Goal: Task Accomplishment & Management: Complete application form

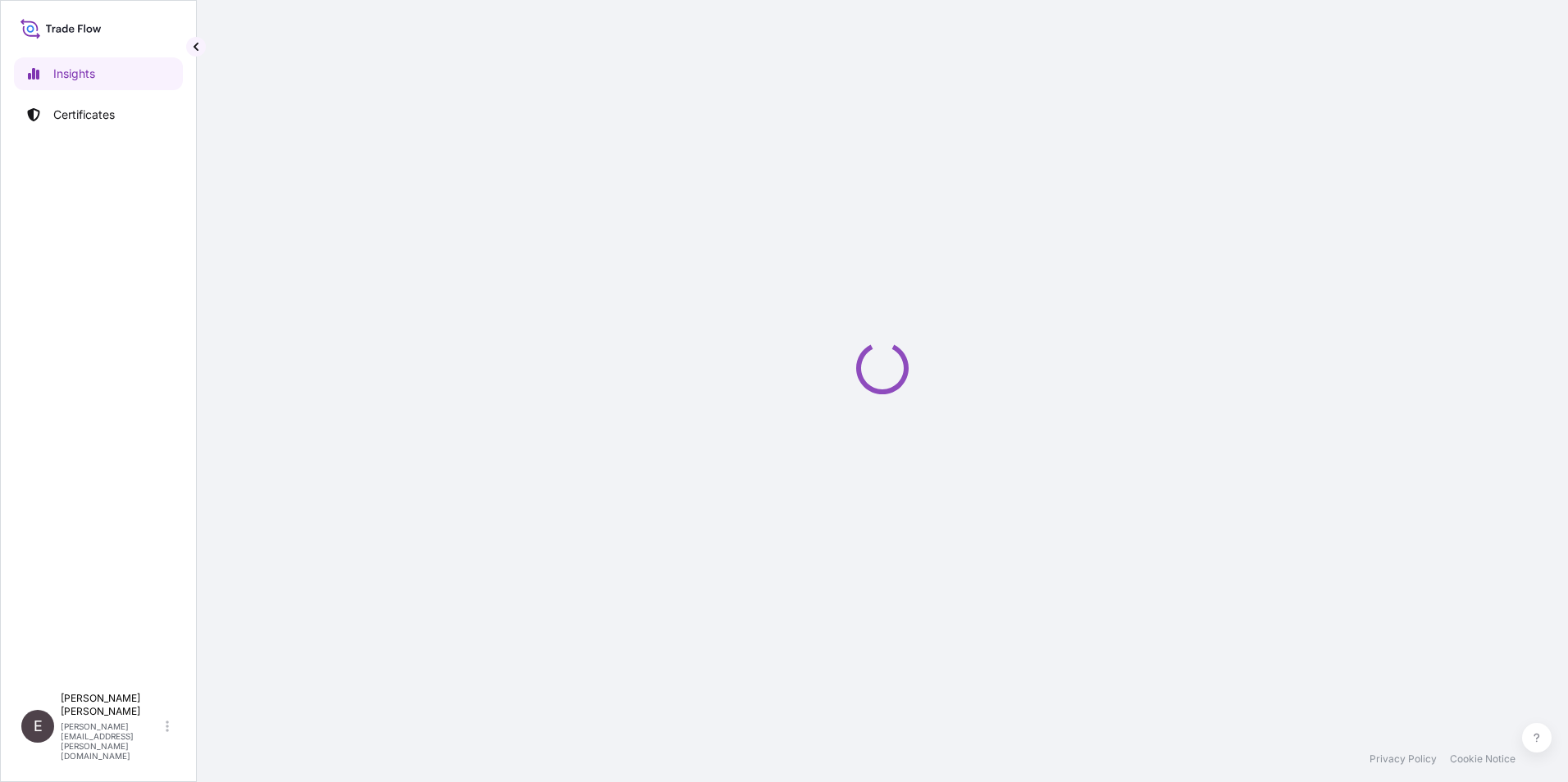
select select "2025"
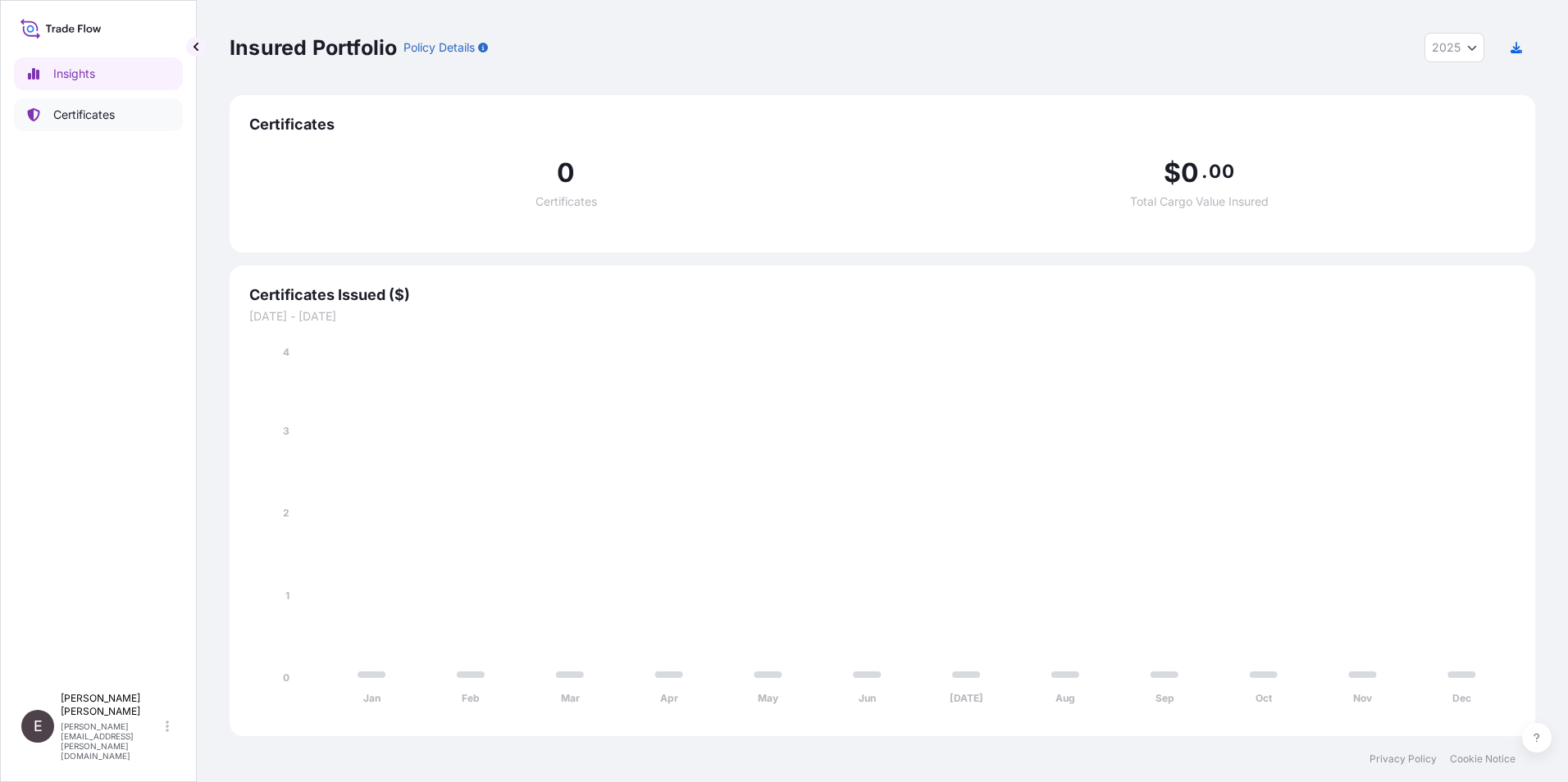
click at [114, 110] on p "Certificates" at bounding box center [84, 115] width 62 height 16
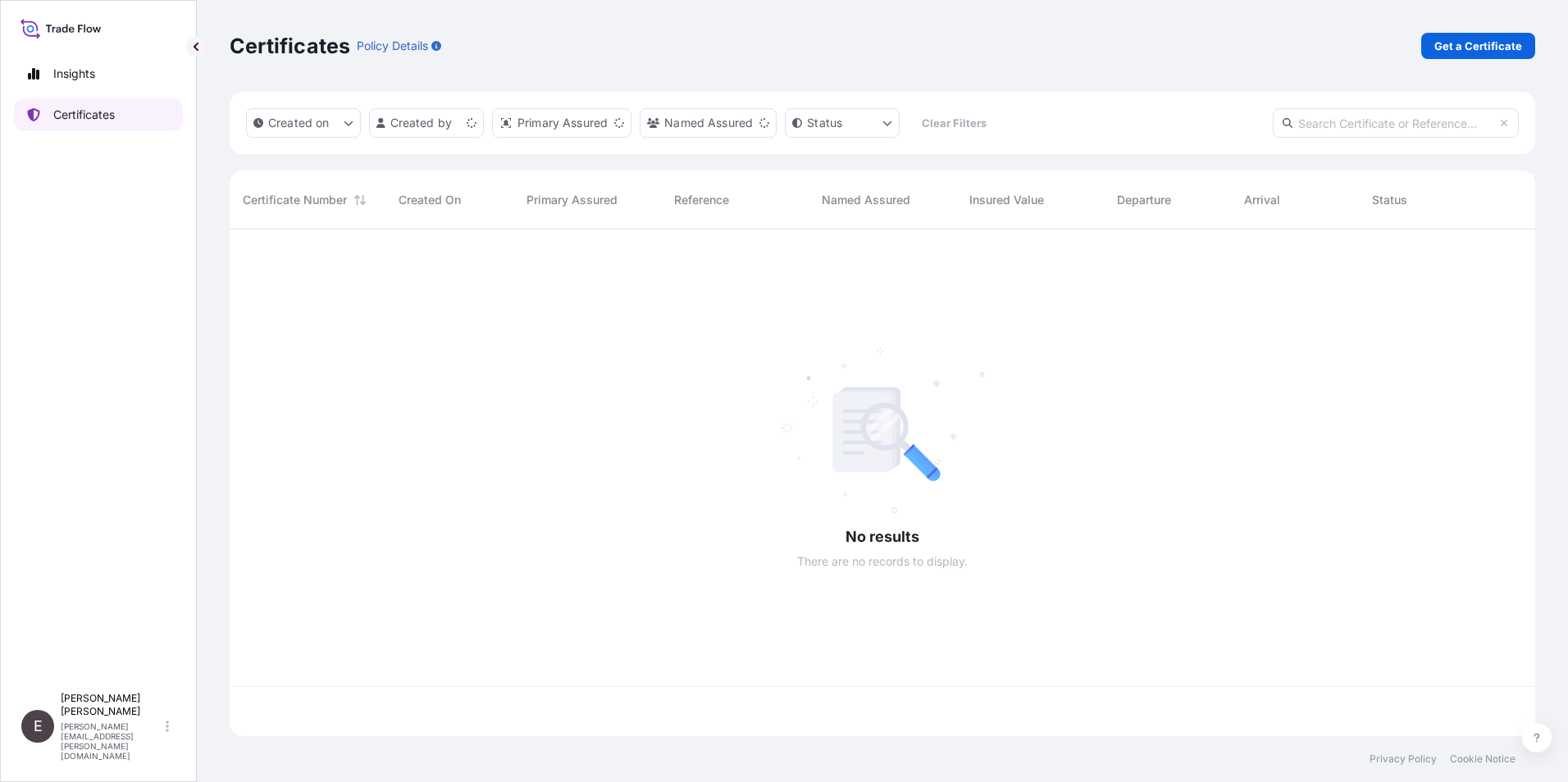
scroll to position [503, 1293]
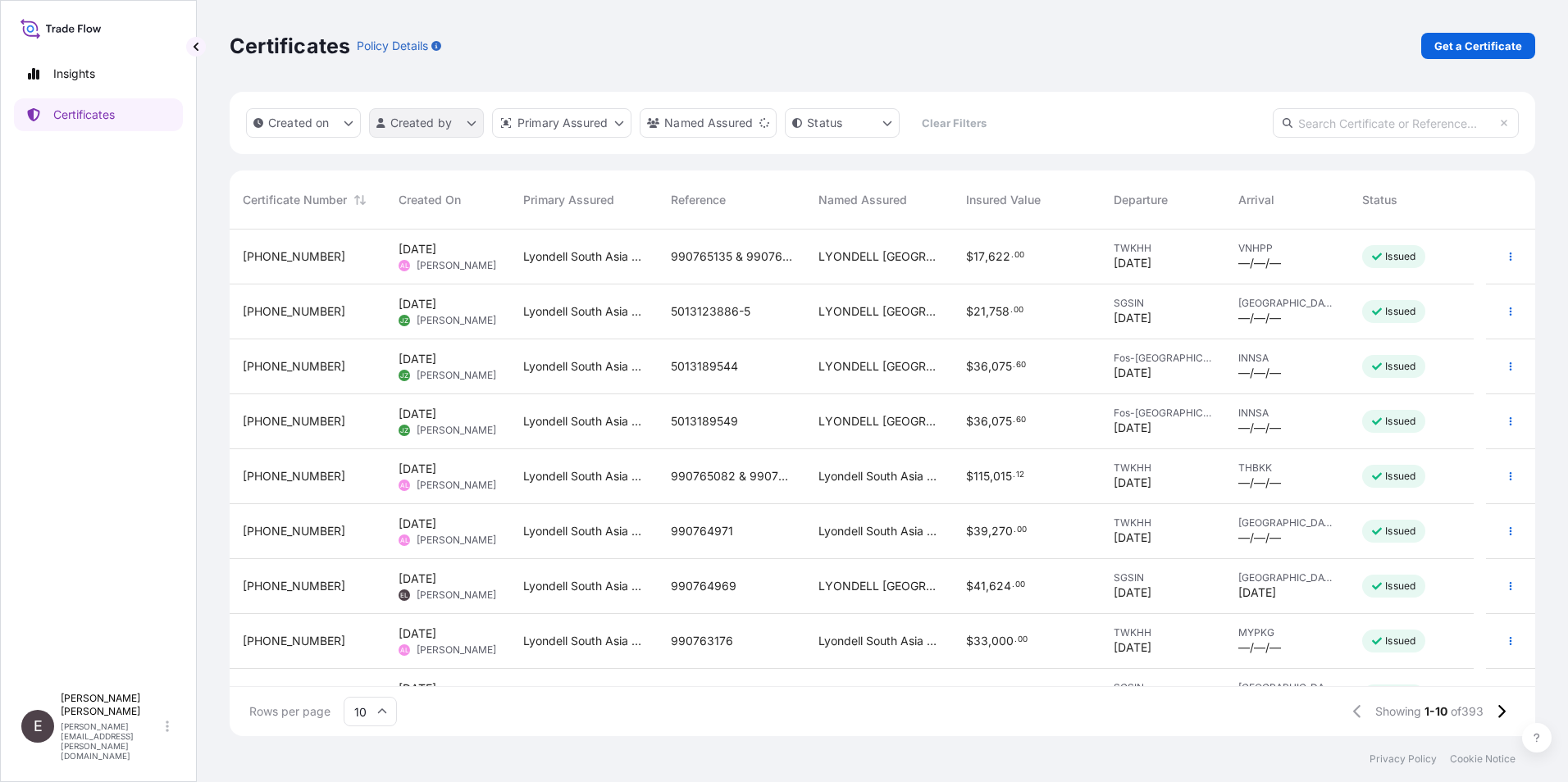
click at [455, 118] on html "Insights Certificates E Eunice Lau eunice.lau@lyondellbasell.com Certificates P…" at bounding box center [784, 391] width 1568 height 782
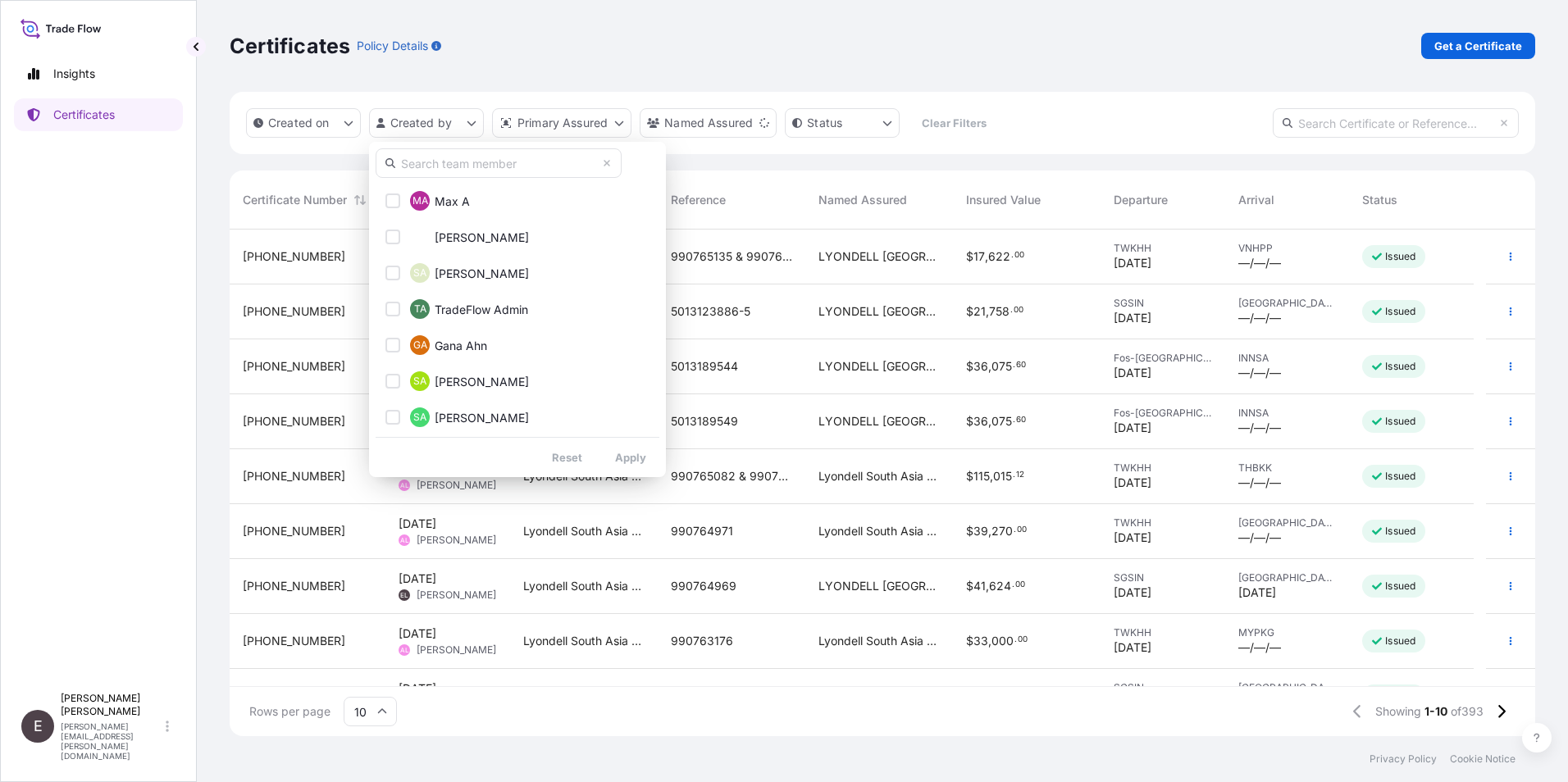
click at [457, 168] on input "text" at bounding box center [498, 163] width 246 height 29
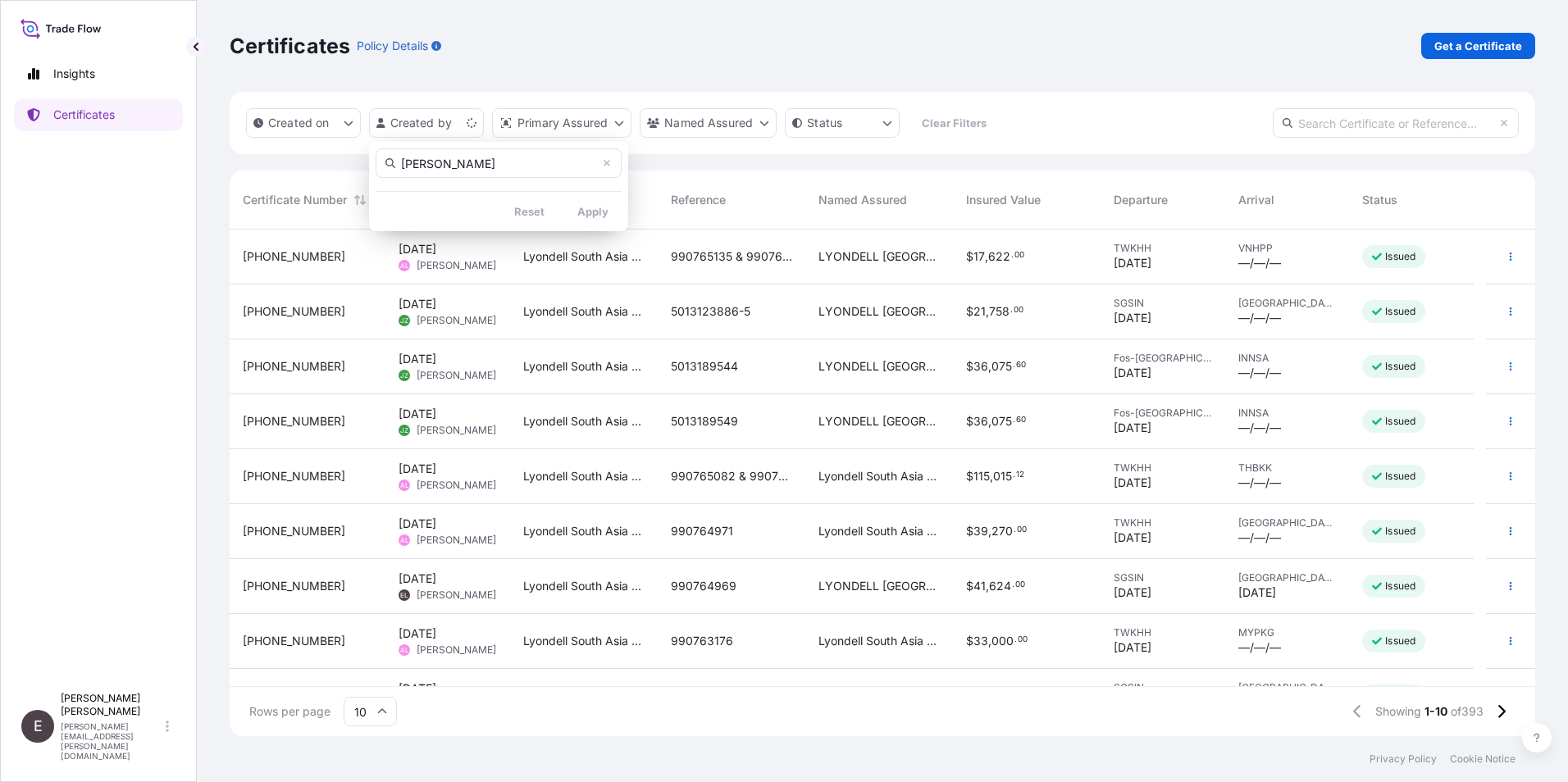
type input "eunice"
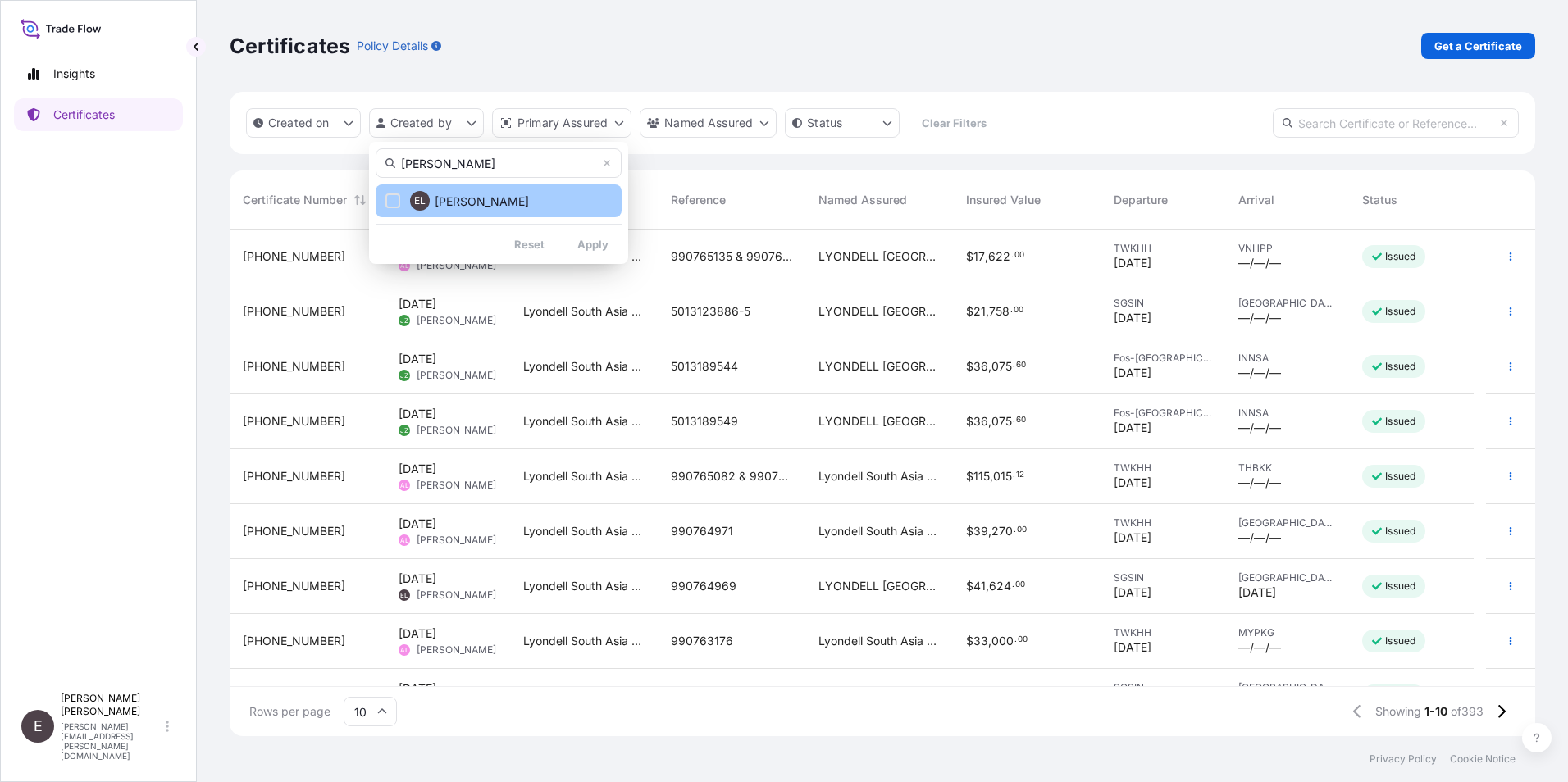
click at [548, 192] on button "EL Eunice Lau" at bounding box center [498, 201] width 246 height 33
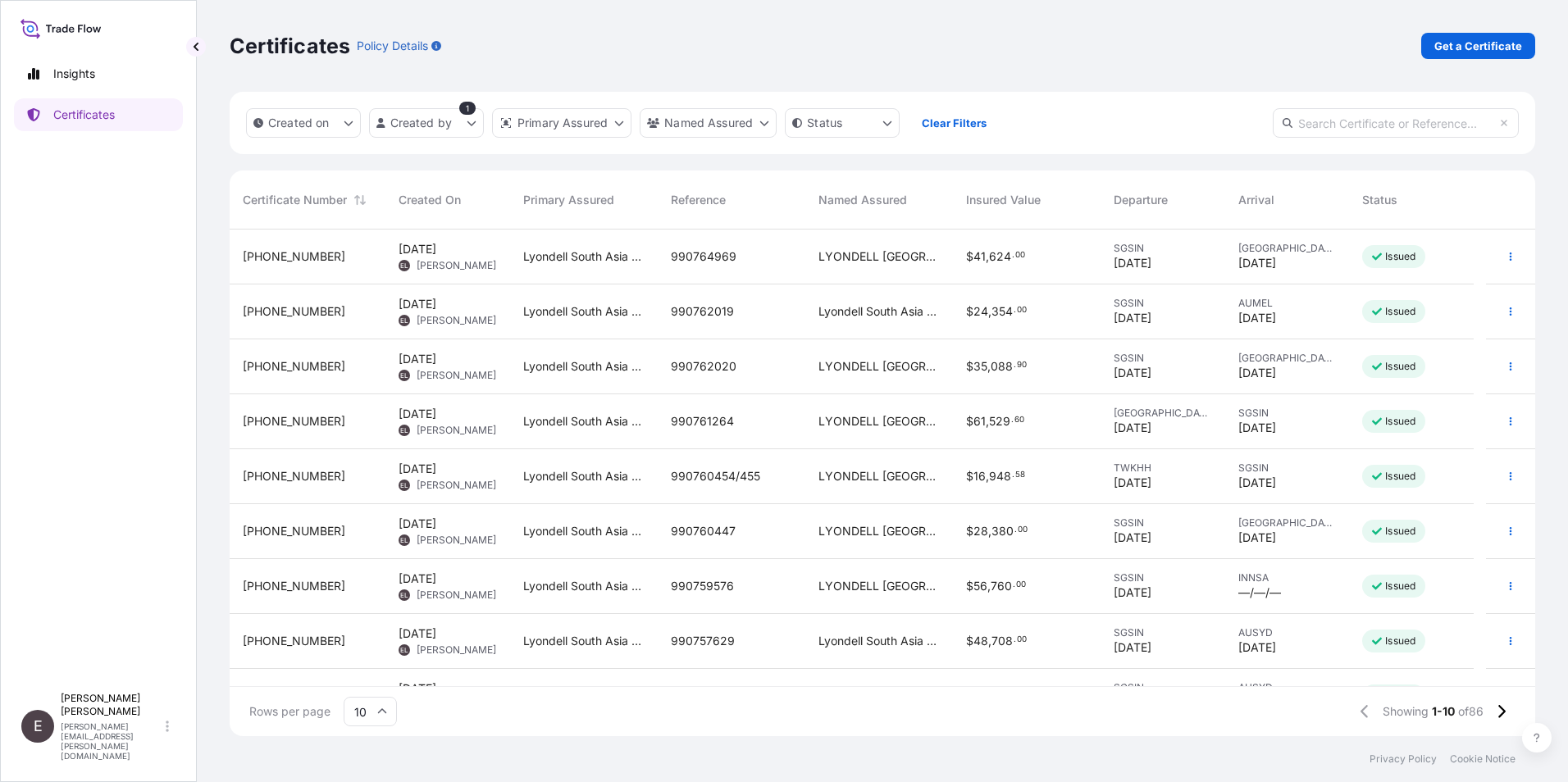
click at [374, 708] on input "10" at bounding box center [370, 711] width 53 height 29
click at [371, 666] on div "50" at bounding box center [370, 666] width 40 height 31
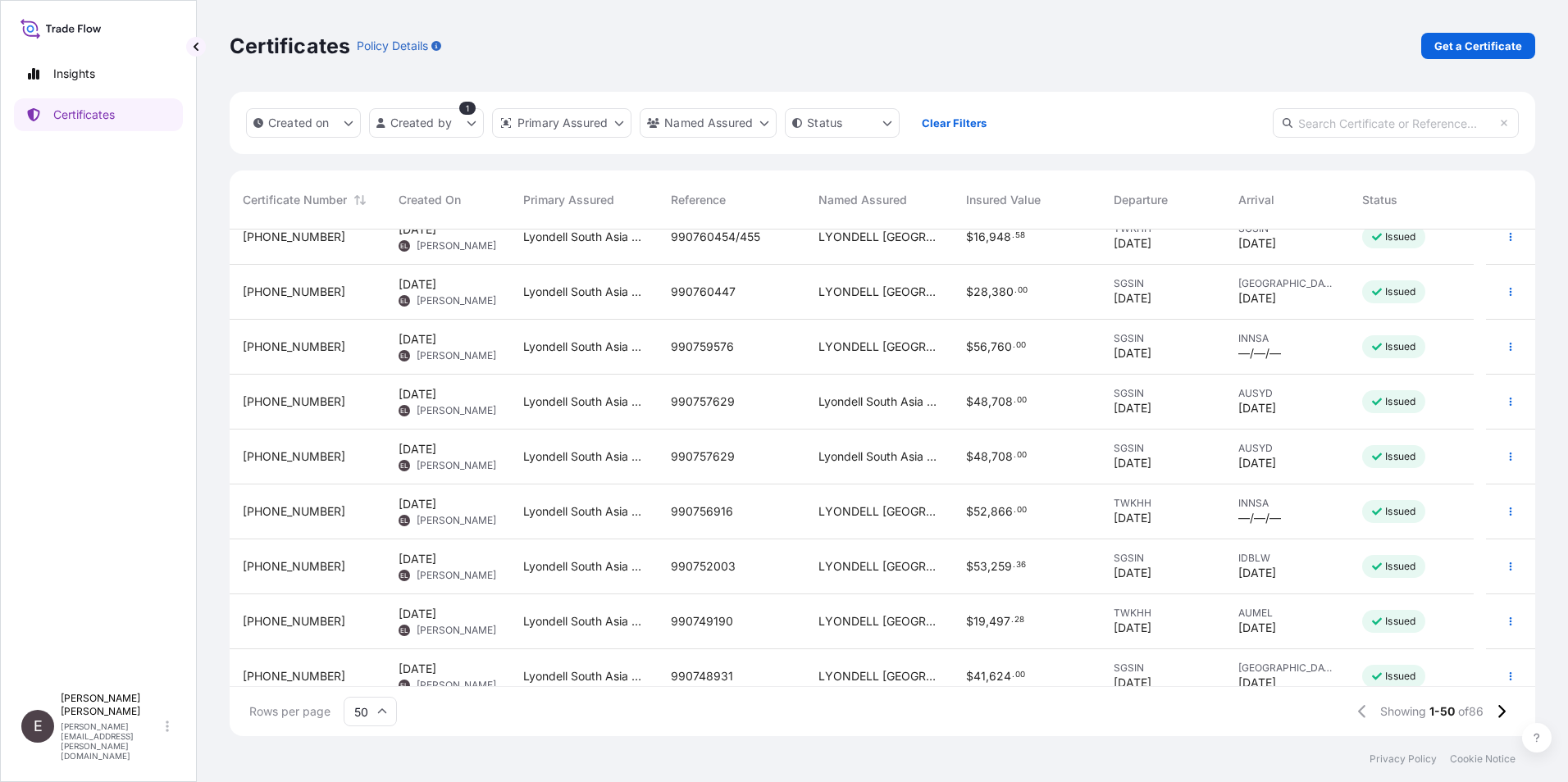
scroll to position [246, 0]
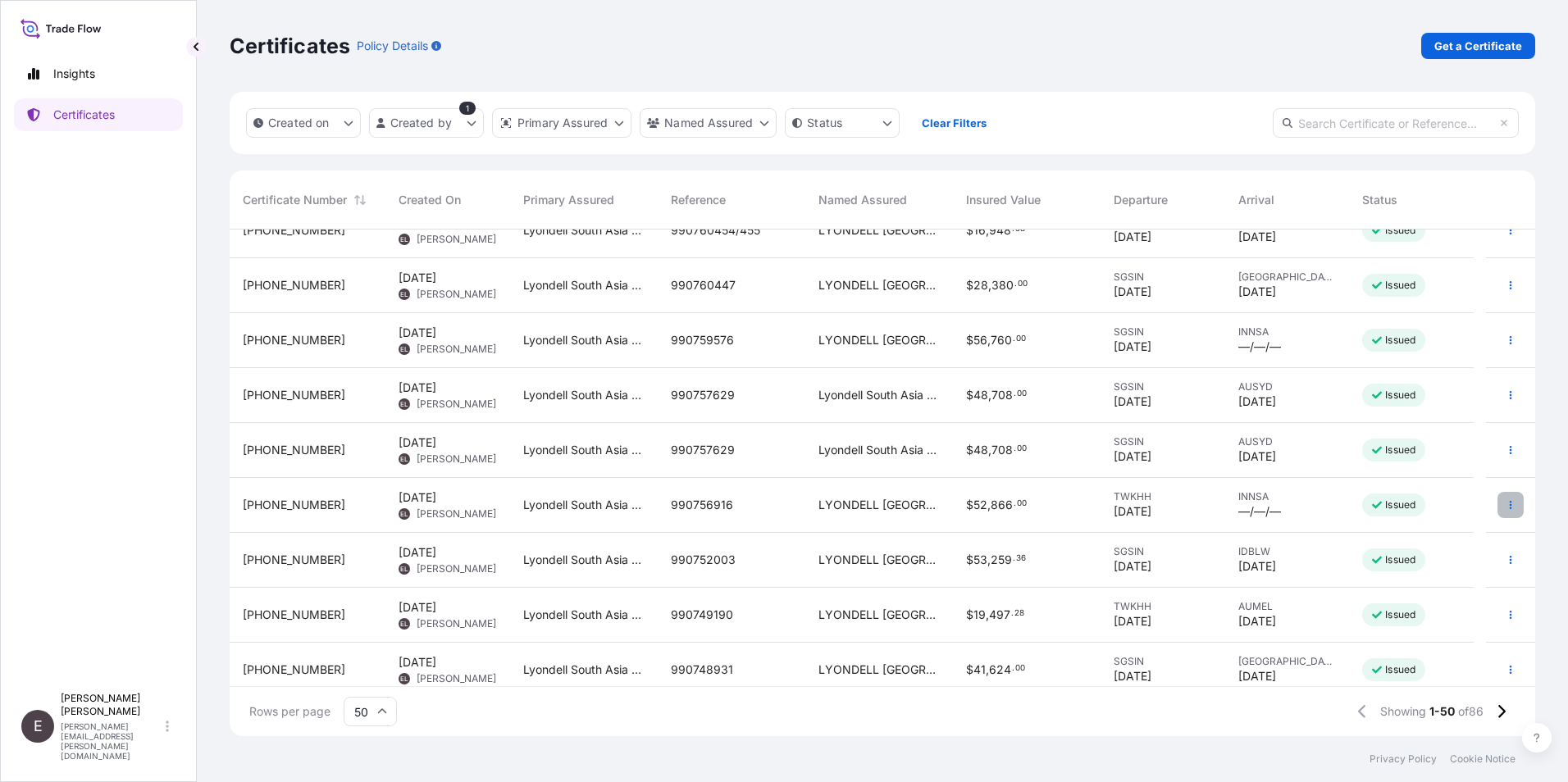
click at [1506, 502] on icon "button" at bounding box center [1510, 504] width 9 height 9
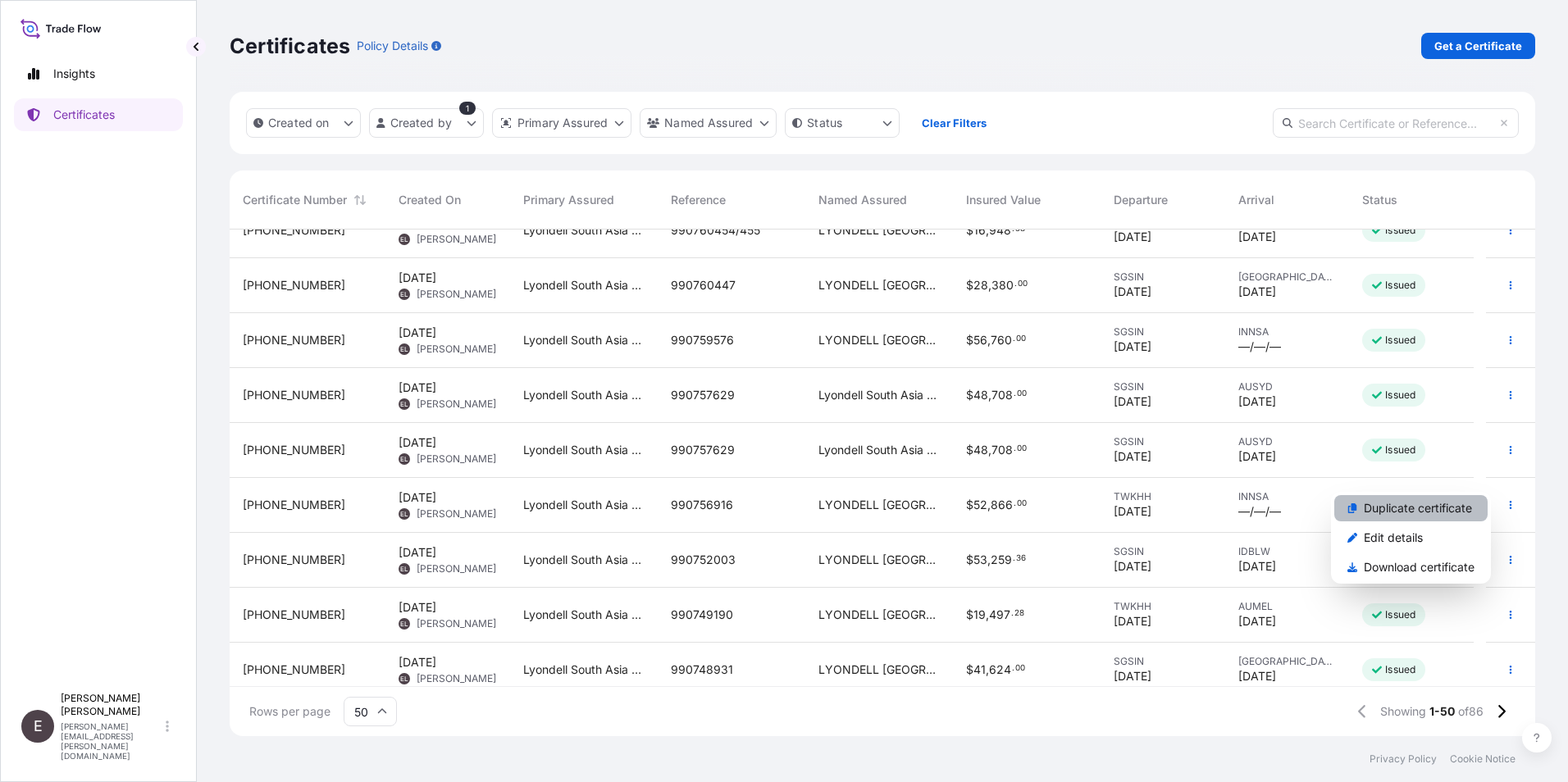
click at [1434, 504] on p "Duplicate certificate" at bounding box center [1417, 507] width 108 height 16
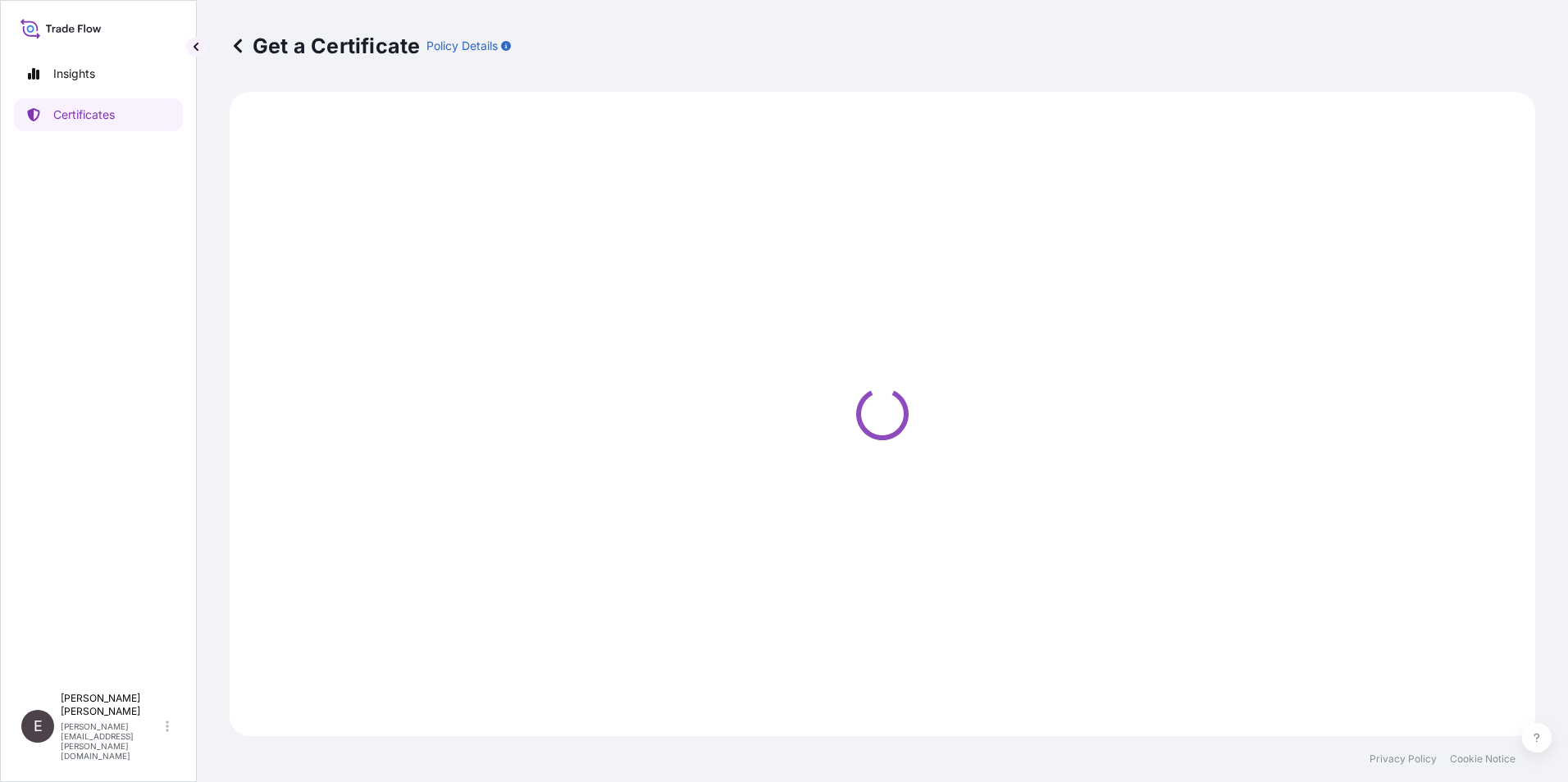
select select "Sea"
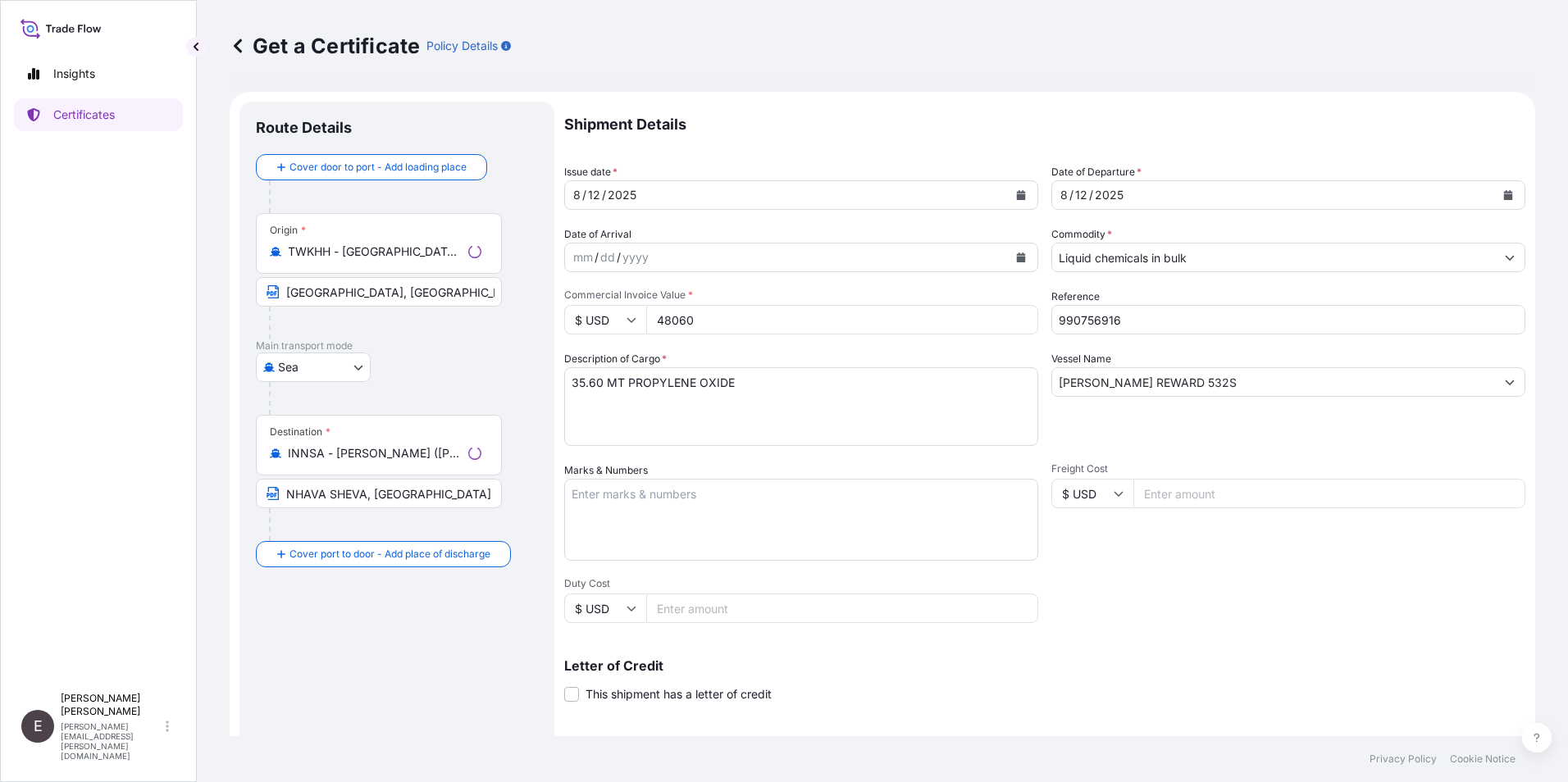
select select "32022"
click at [1016, 193] on icon "Calendar" at bounding box center [1020, 194] width 9 height 9
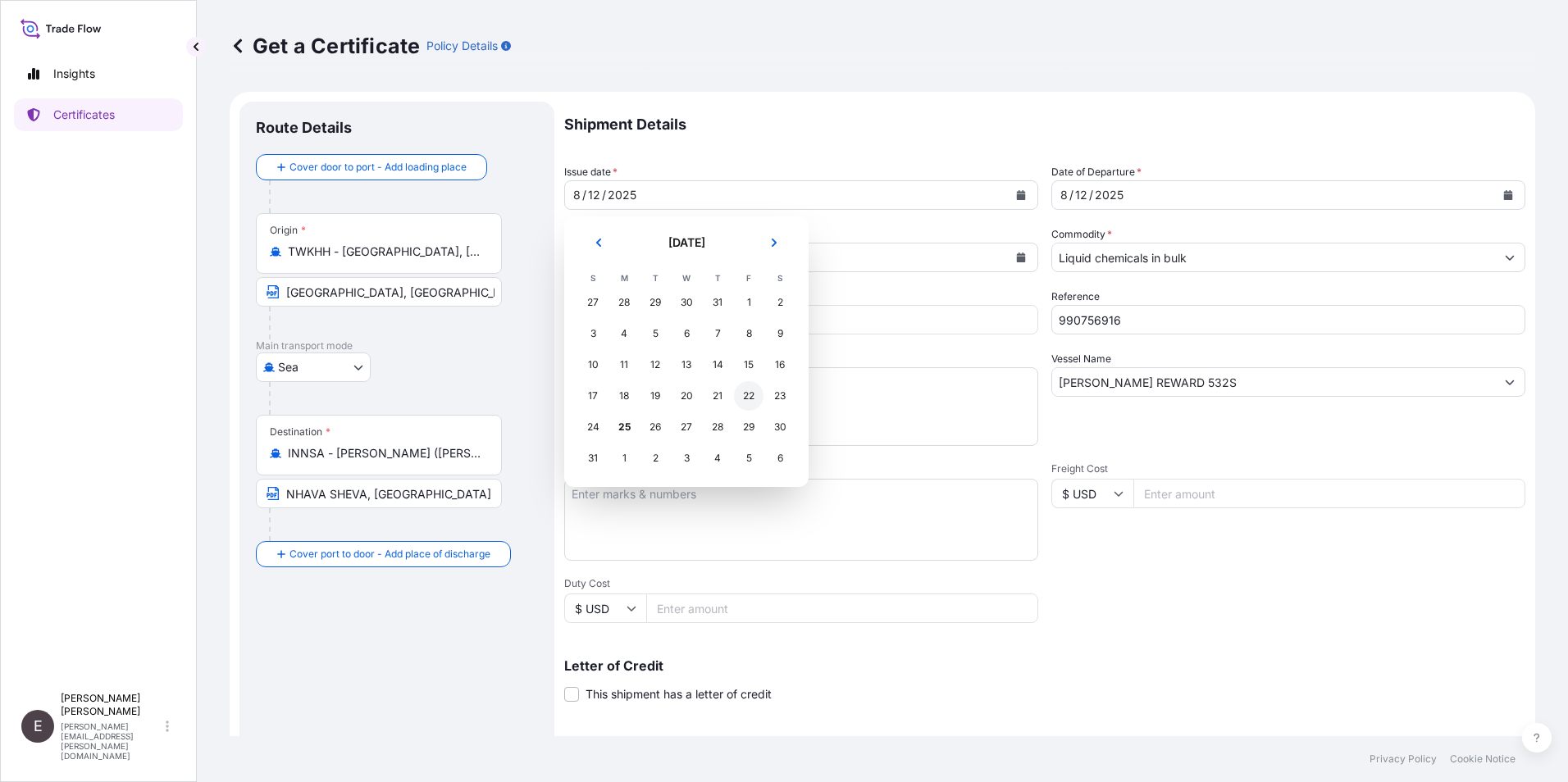
click at [752, 398] on div "22" at bounding box center [748, 395] width 29 height 29
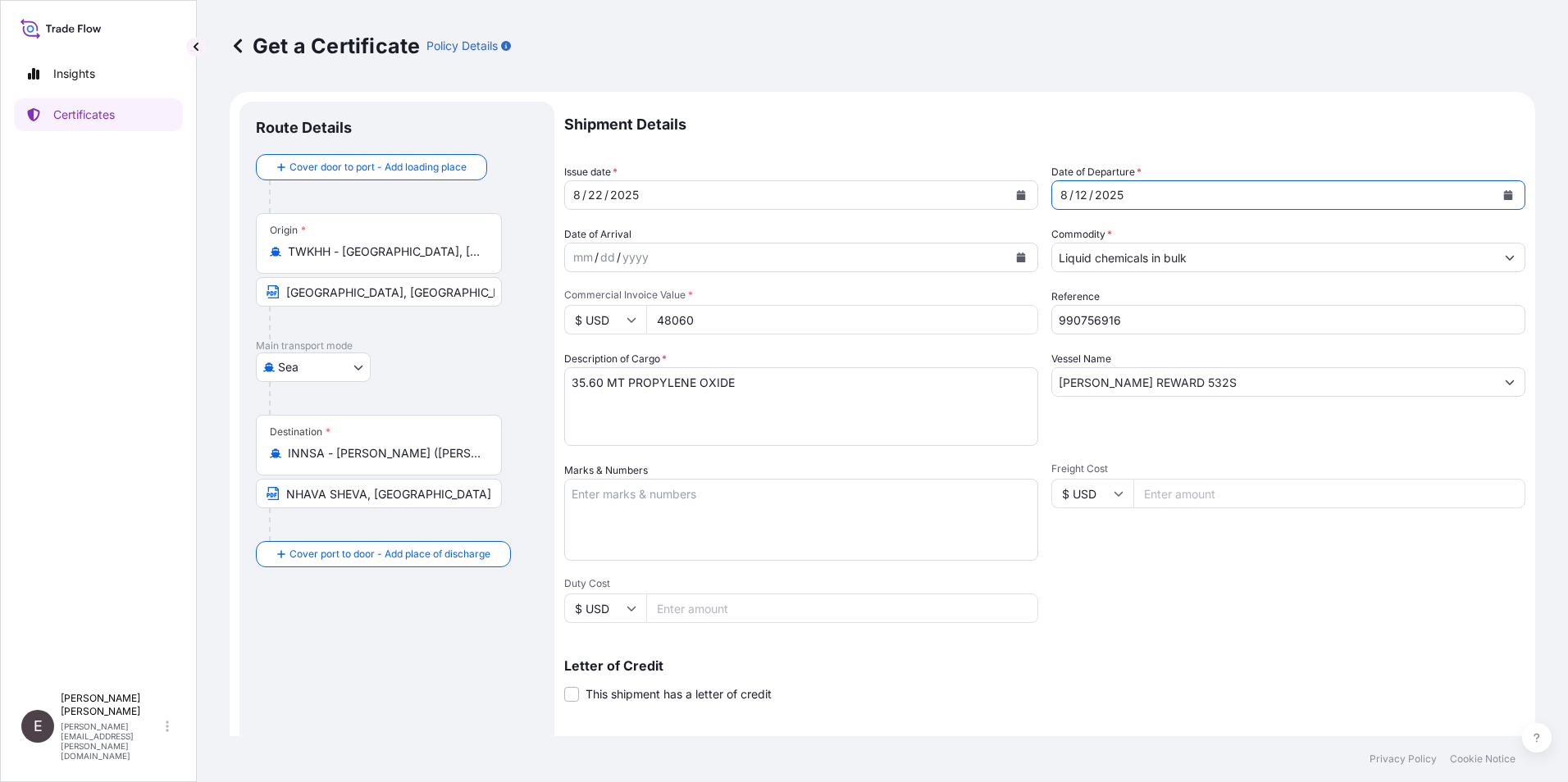
click at [1501, 193] on button "Calendar" at bounding box center [1508, 195] width 27 height 27
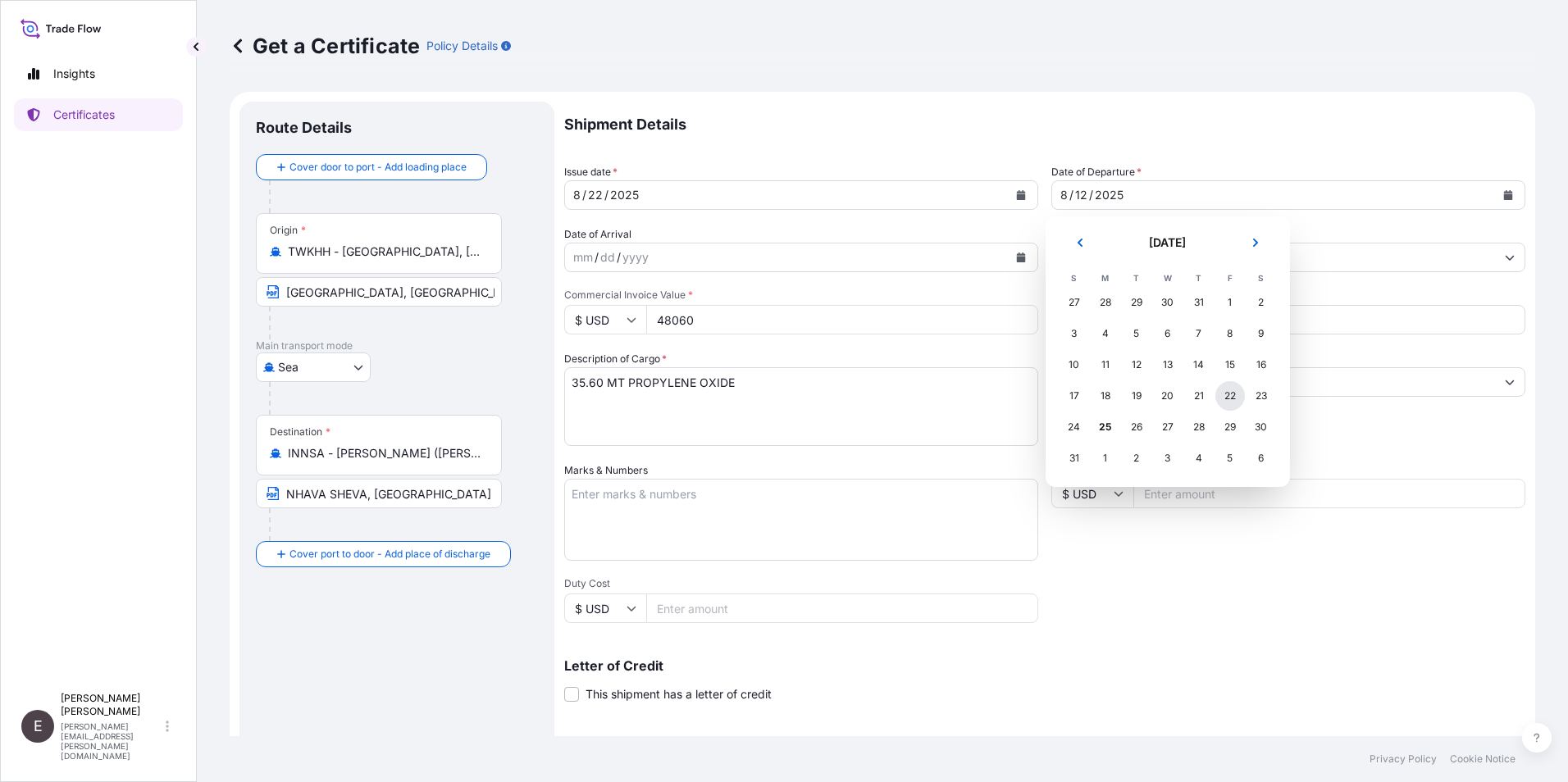
click at [1232, 400] on div "22" at bounding box center [1230, 395] width 29 height 29
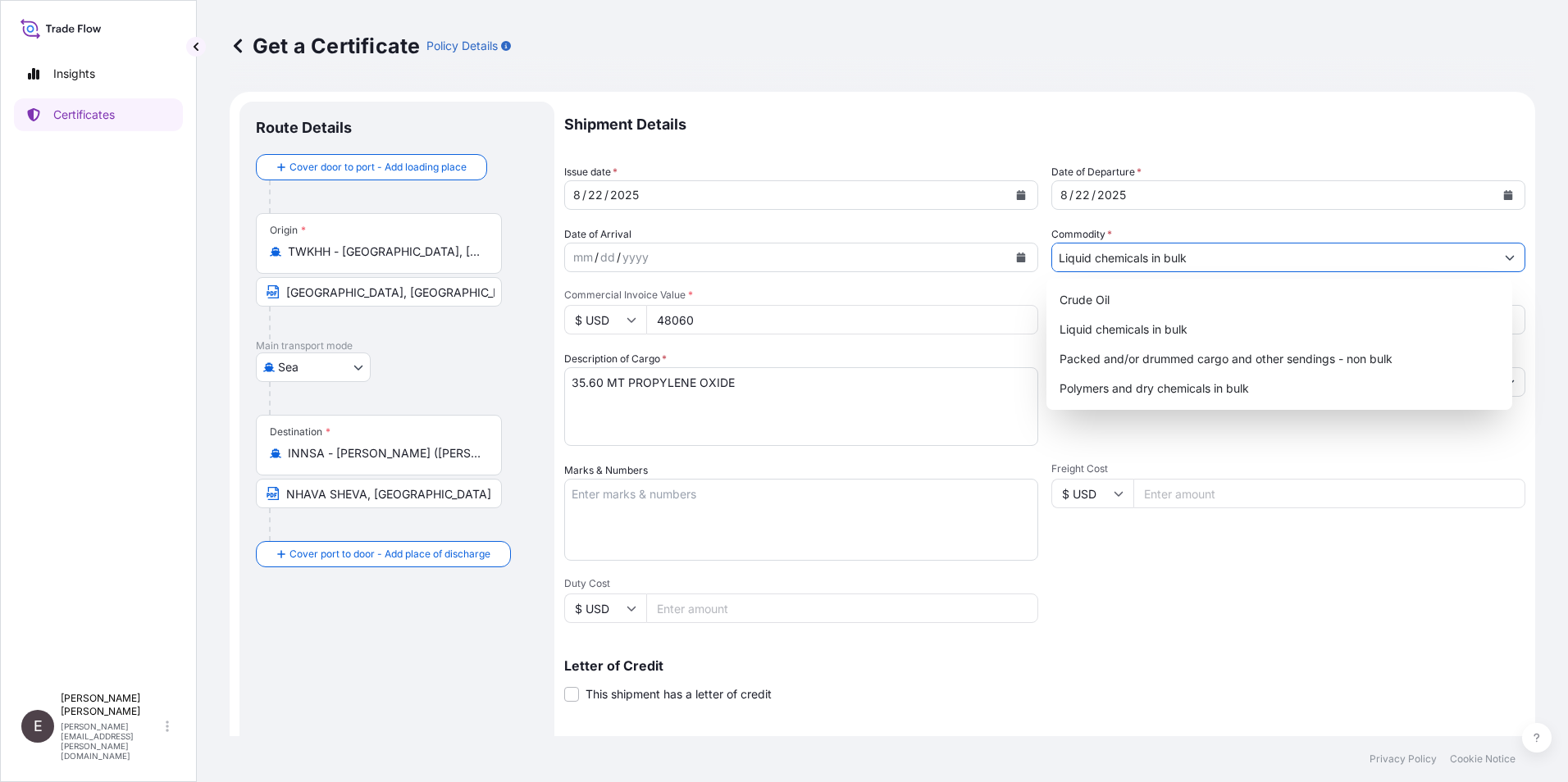
click at [1495, 252] on button "Show suggestions" at bounding box center [1510, 258] width 29 height 29
click at [1186, 360] on div "Packed and/or drummed cargo and other sendings - non bulk" at bounding box center [1280, 358] width 454 height 29
type input "Packed and/or drummed cargo and other sendings - non bulk"
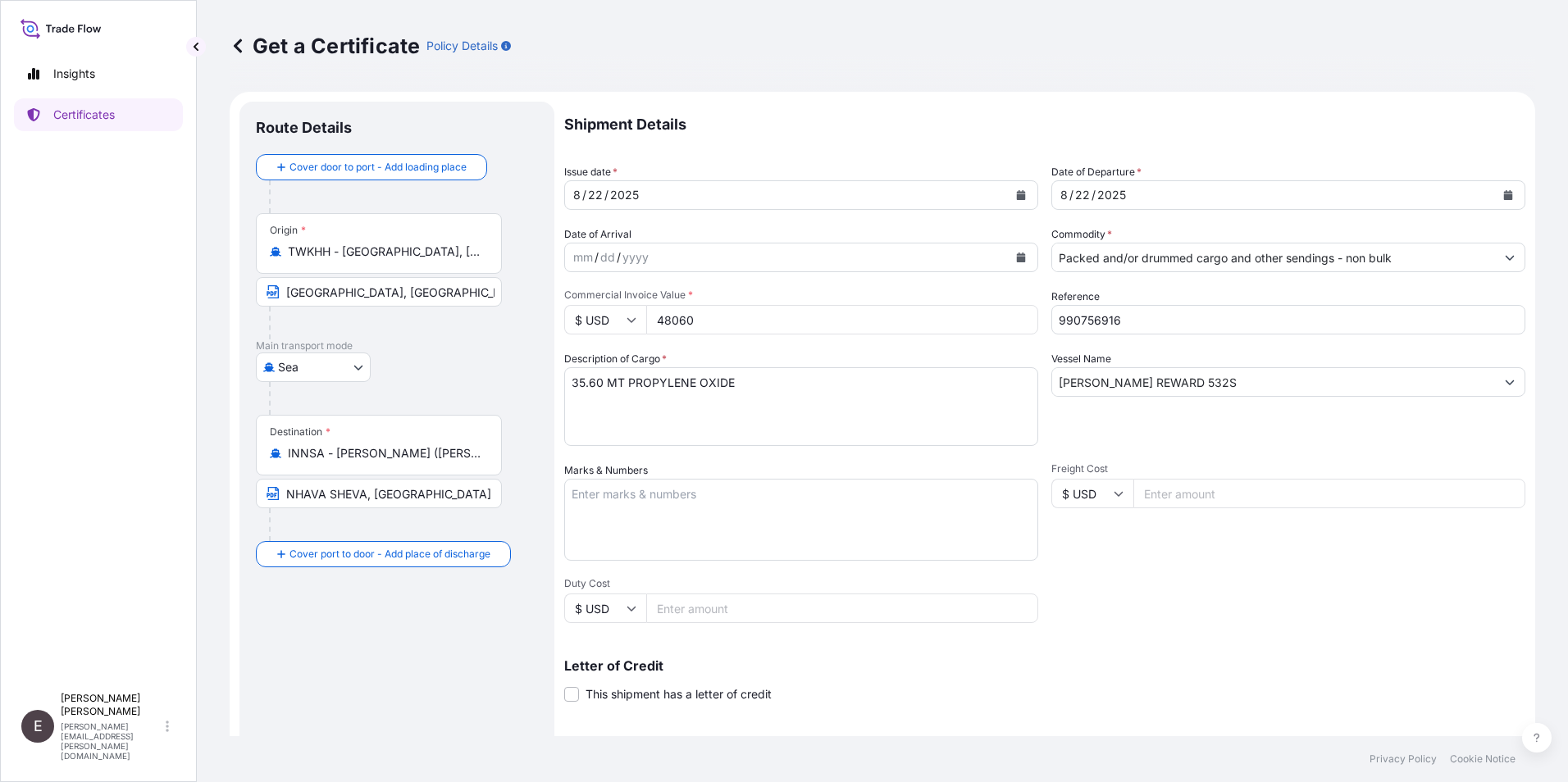
drag, startPoint x: 707, startPoint y: 323, endPoint x: 559, endPoint y: 296, distance: 150.4
click at [590, 316] on div "$ USD 48060" at bounding box center [801, 319] width 474 height 29
type input "22080.00"
drag, startPoint x: 1081, startPoint y: 322, endPoint x: 1173, endPoint y: 317, distance: 92.1
click at [1177, 323] on input "990756916" at bounding box center [1288, 319] width 474 height 29
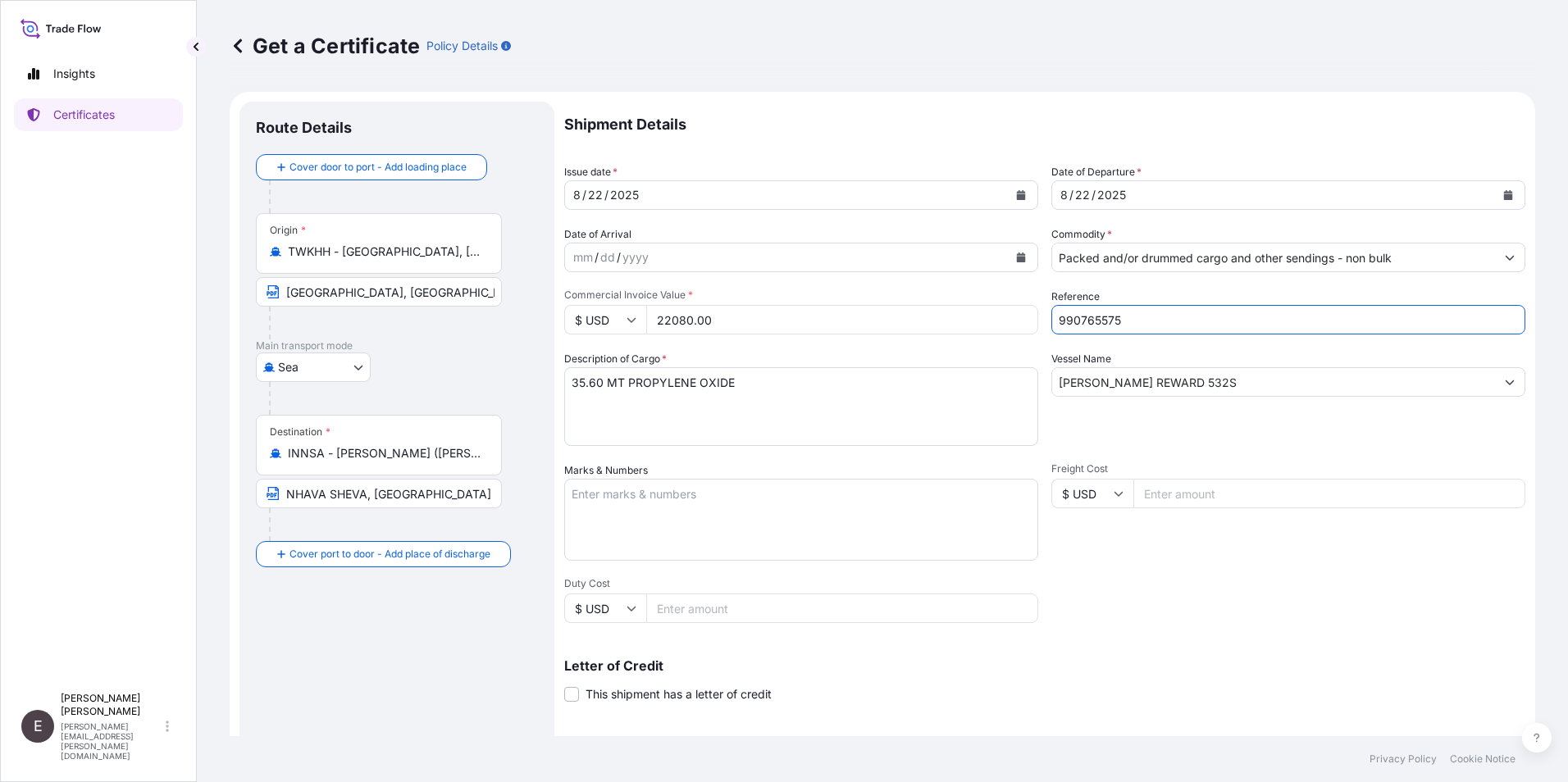
type input "990765575"
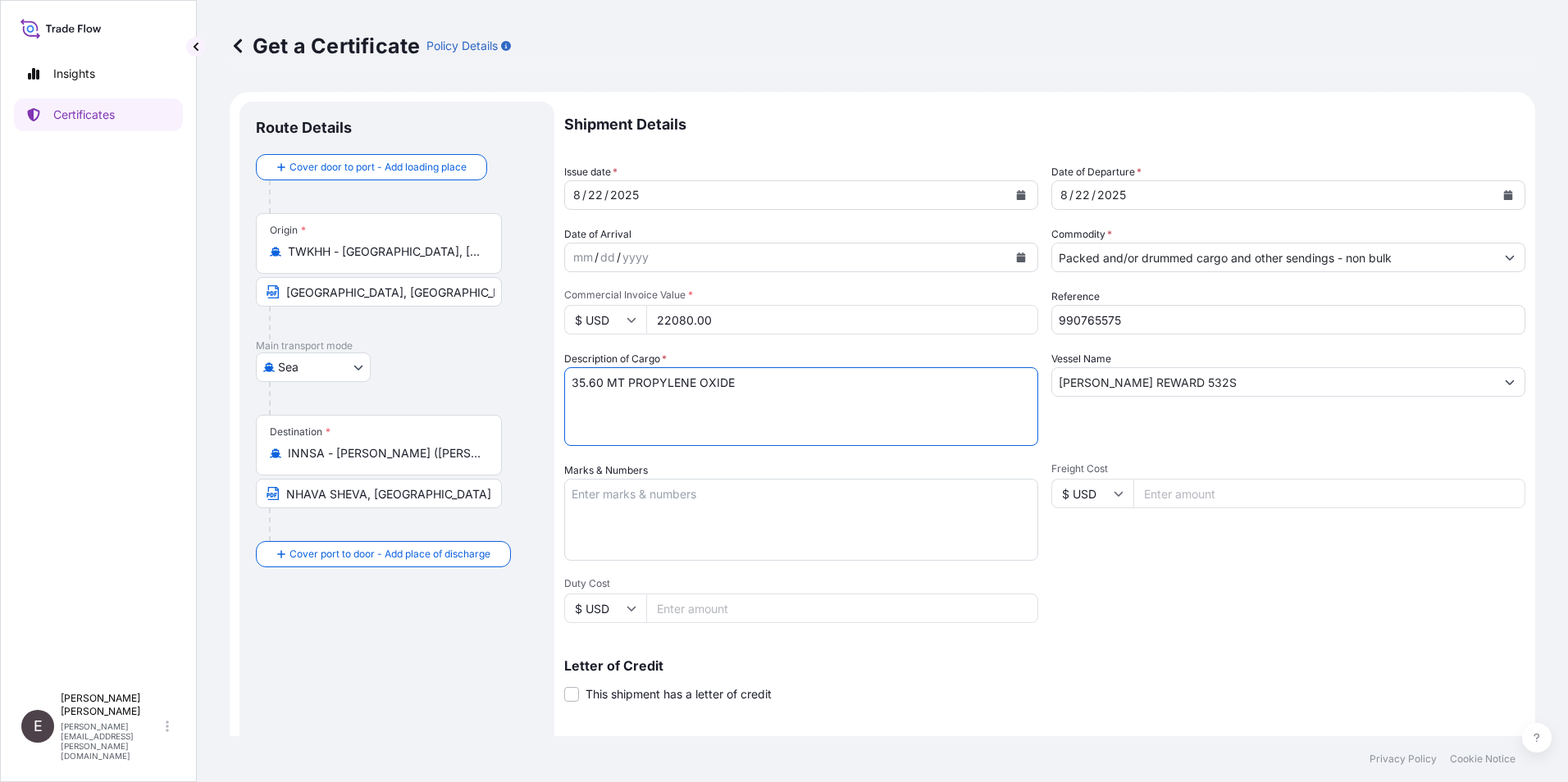
click at [568, 386] on textarea "35.60 MT PROPYLENE OXIDE" at bounding box center [801, 406] width 474 height 79
type textarea "16 MT 1,4 BUTANEDIOL"
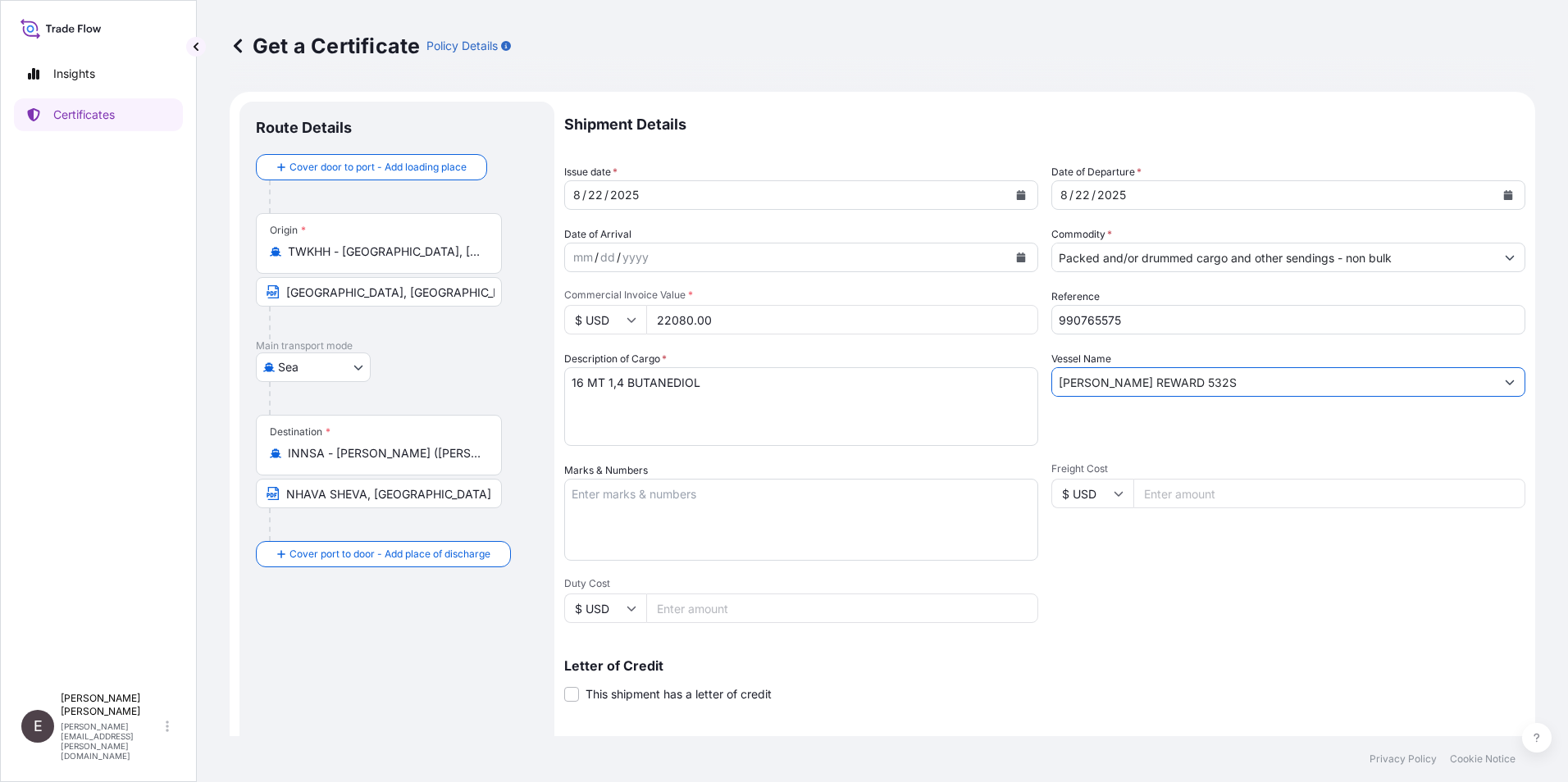
drag, startPoint x: 1187, startPoint y: 381, endPoint x: 923, endPoint y: 370, distance: 264.2
click at [930, 376] on div "Shipment Details Issue date * 8 / 22 / 2025 Date of Departure * 8 / 22 / 2025 D…" at bounding box center [1044, 492] width 961 height 781
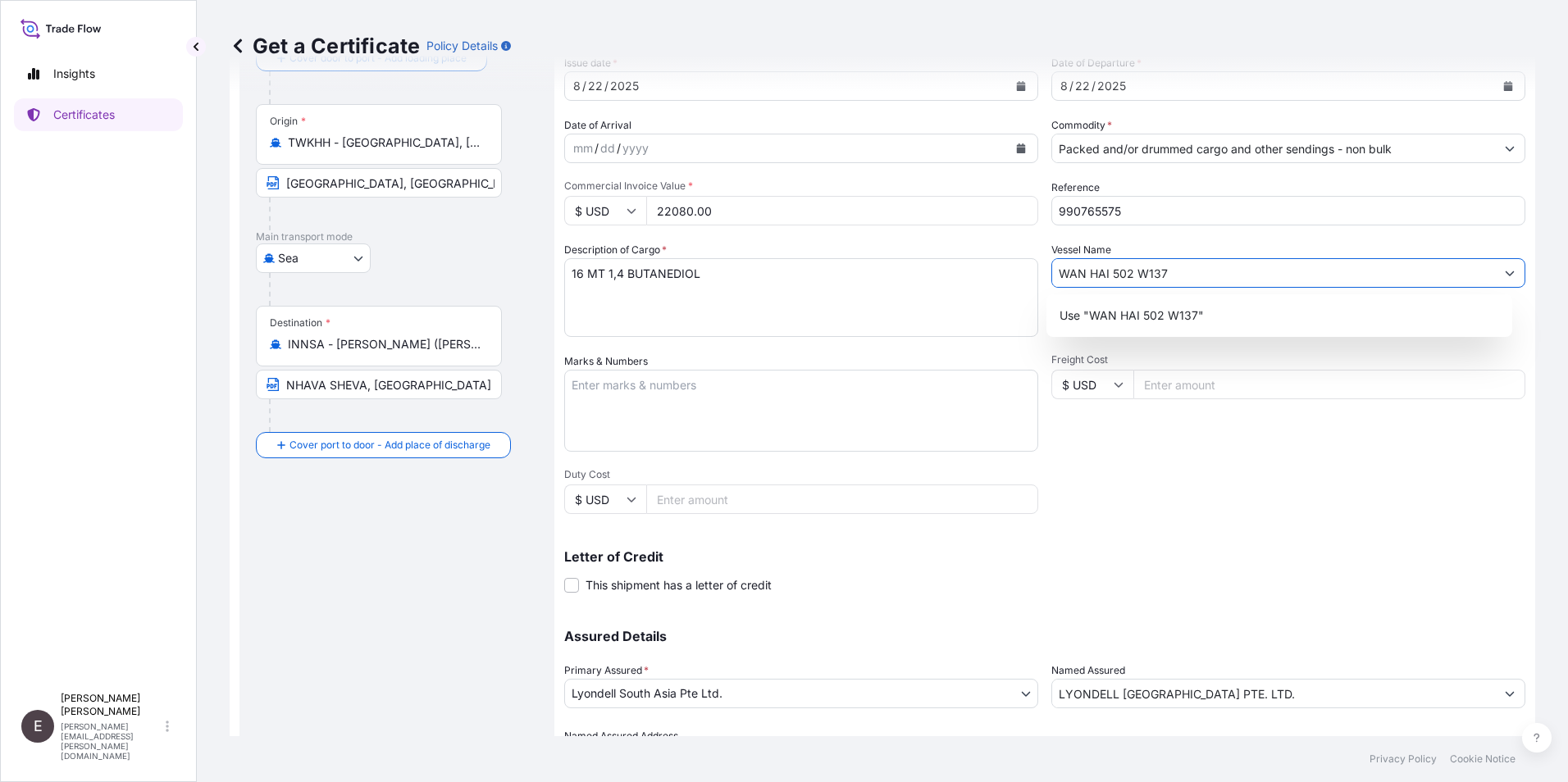
scroll to position [203, 0]
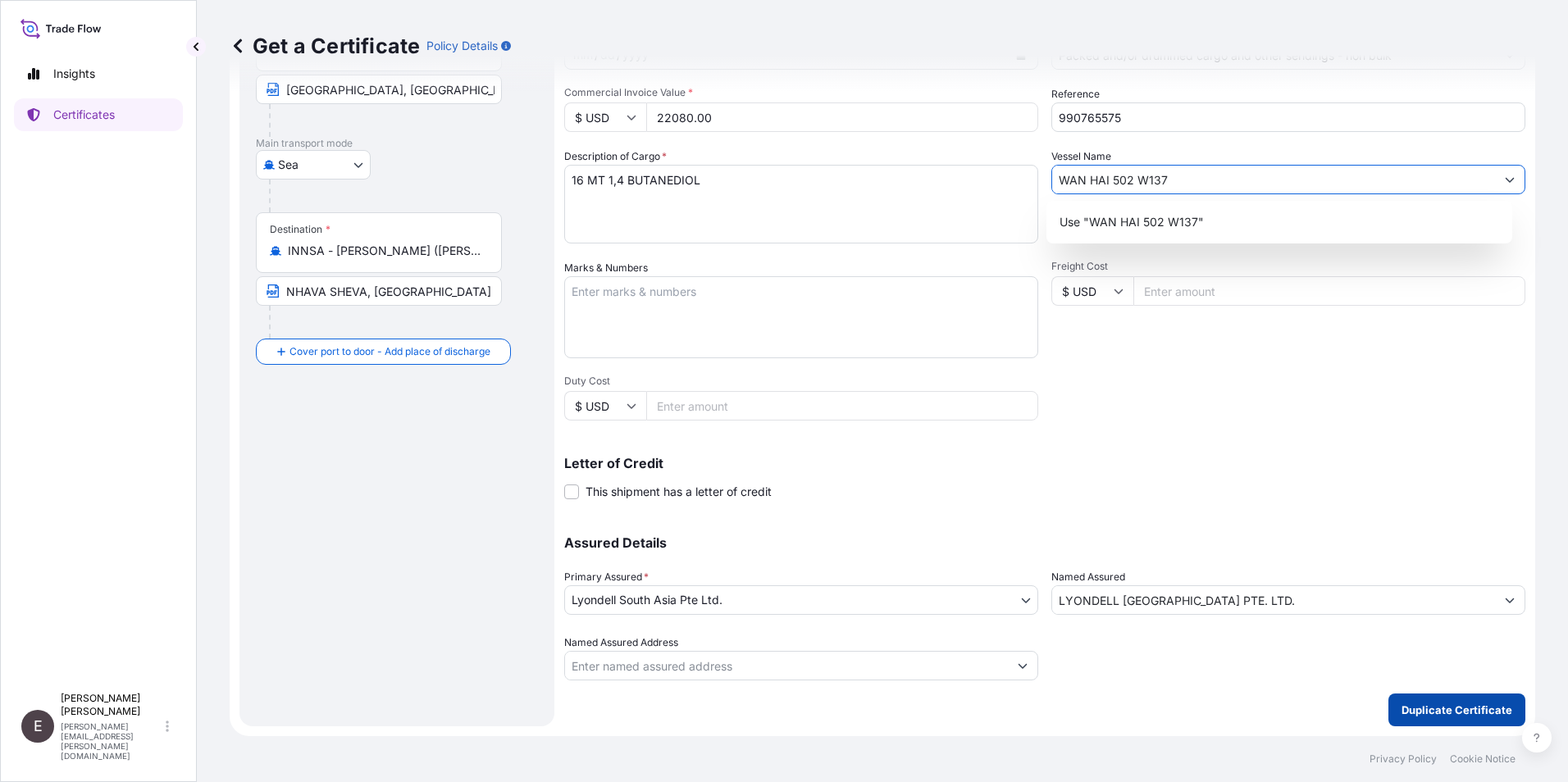
type input "WAN HAI 502 W137"
click at [1442, 703] on p "Duplicate Certificate" at bounding box center [1456, 709] width 110 height 16
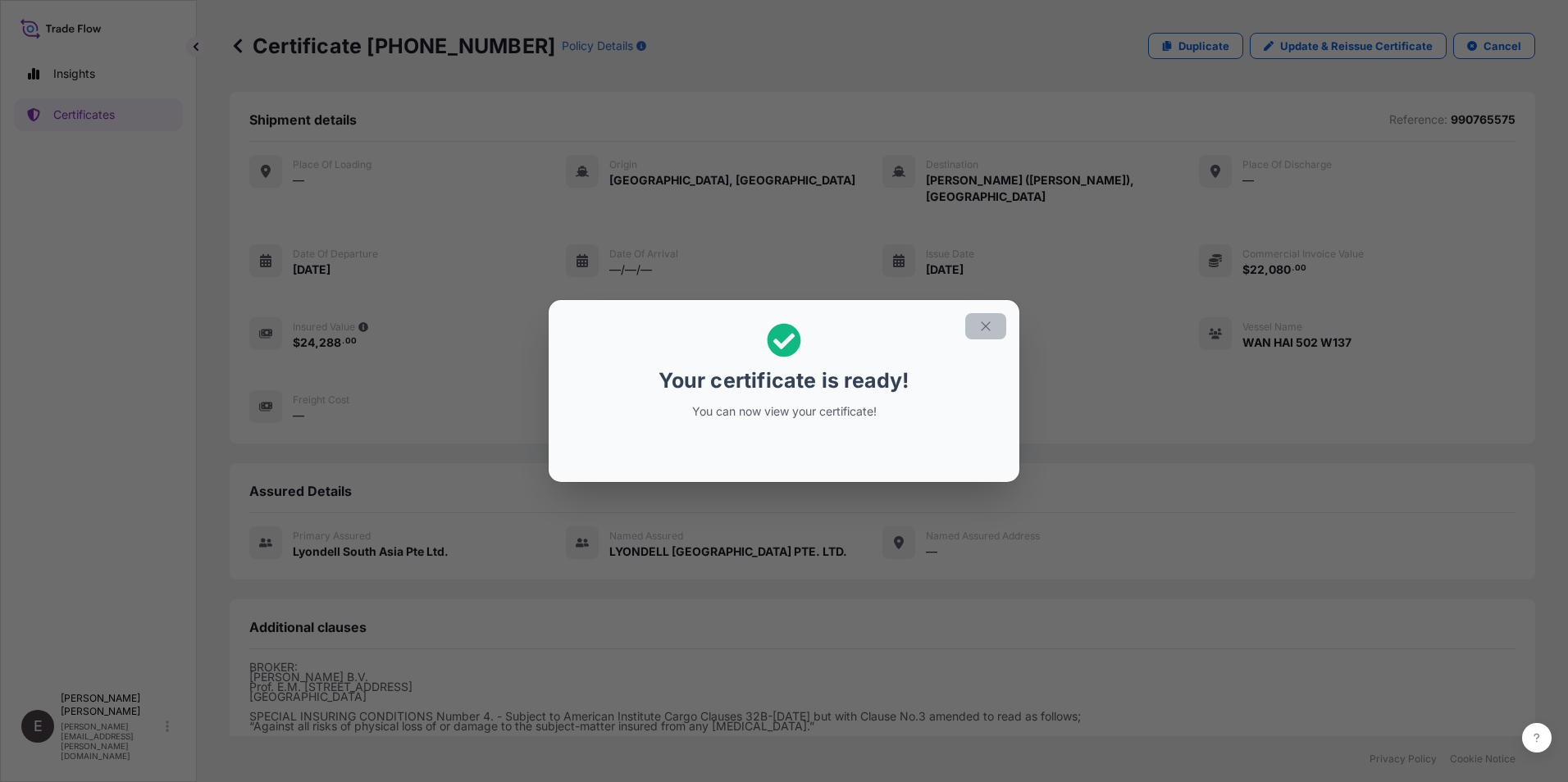
click at [988, 322] on icon "button" at bounding box center [985, 326] width 15 height 15
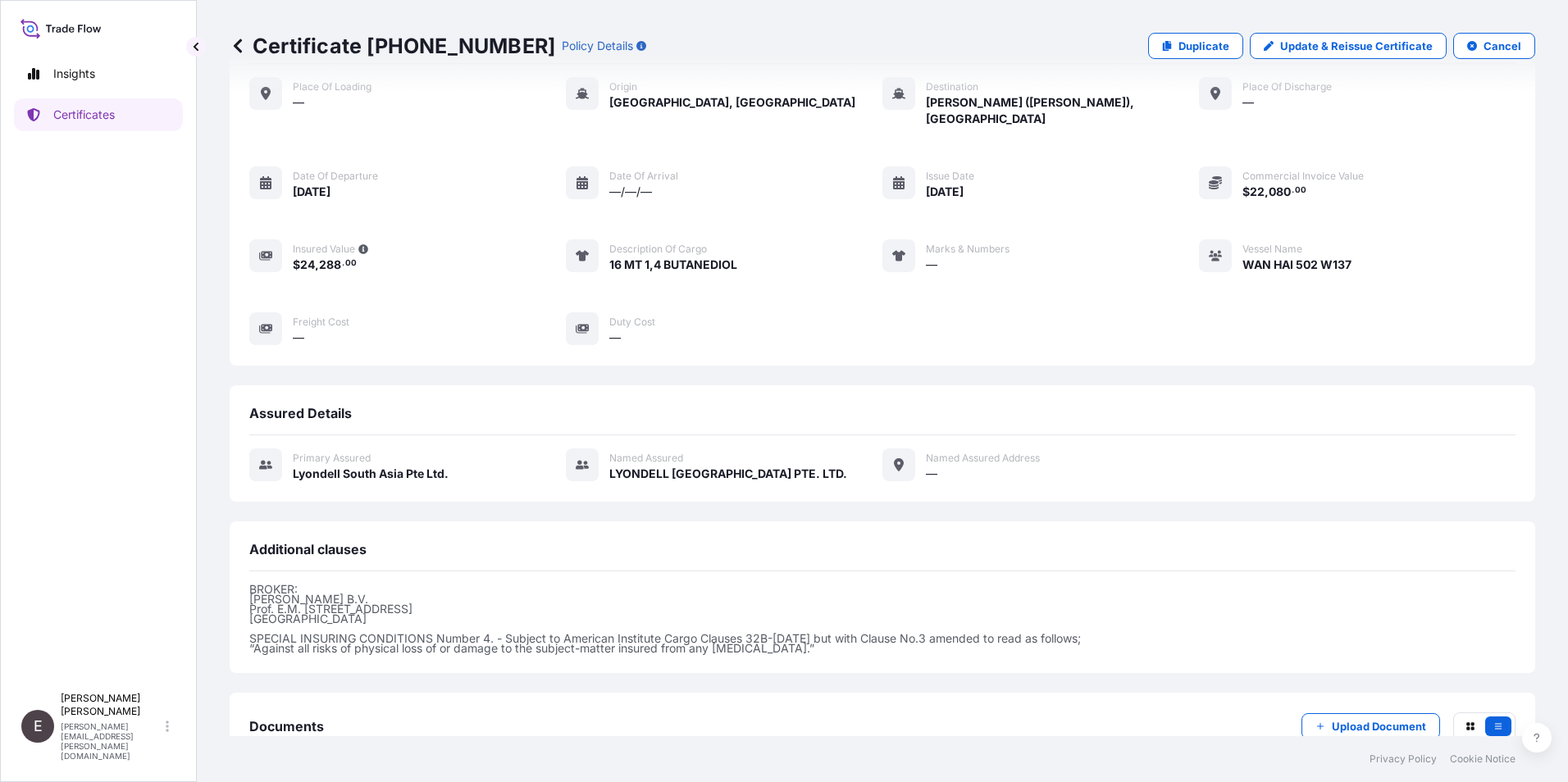
scroll to position [171, 0]
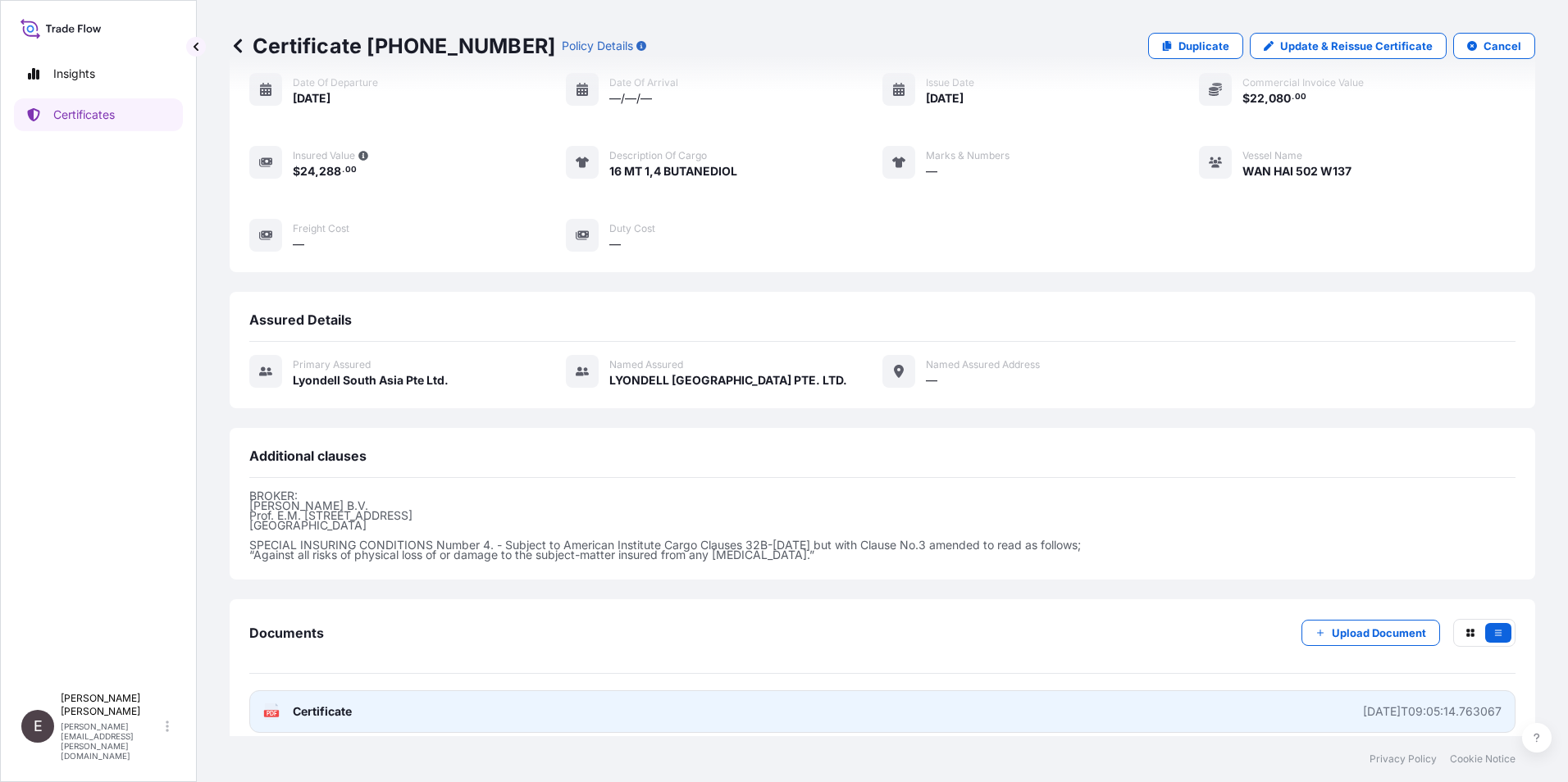
click at [318, 703] on span "Certificate" at bounding box center [322, 711] width 59 height 16
